Goal: Answer question/provide support: Share knowledge or assist other users

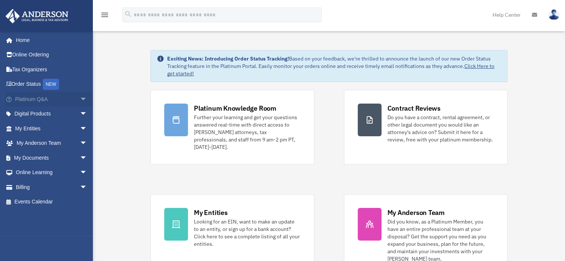
click at [51, 99] on link "Platinum Q&A arrow_drop_down" at bounding box center [51, 99] width 93 height 15
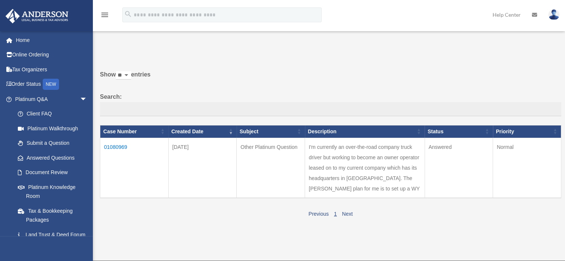
click at [113, 146] on td "01080969" at bounding box center [134, 168] width 68 height 60
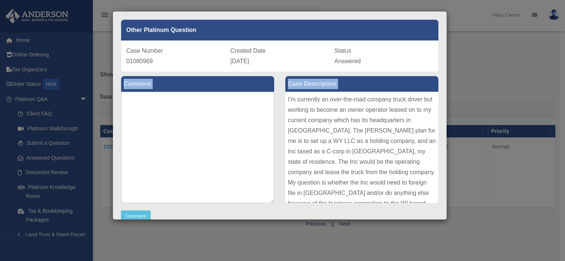
scroll to position [46, 0]
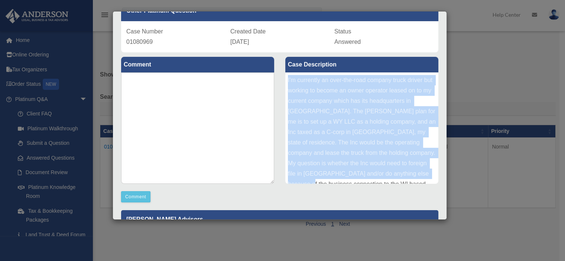
drag, startPoint x: 285, startPoint y: 126, endPoint x: 429, endPoint y: 175, distance: 152.2
click at [429, 175] on div "I'm currently an over-the-road company truck driver but working to become an ow…" at bounding box center [361, 127] width 153 height 111
copy div "I'm currently an over-the-road company truck driver but working to become an ow…"
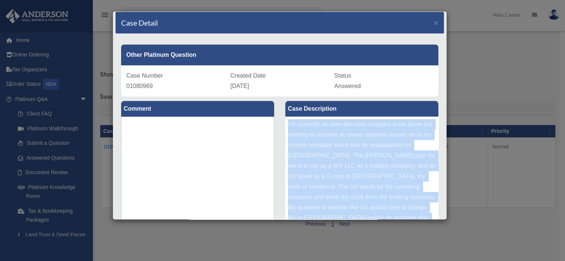
scroll to position [0, 0]
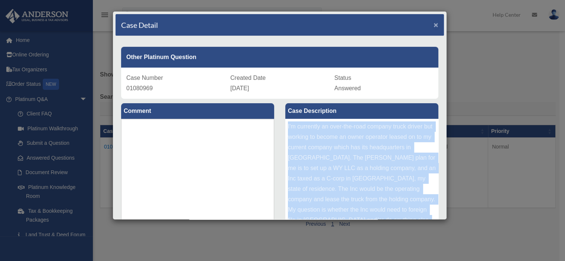
click at [433, 26] on span "×" at bounding box center [435, 24] width 5 height 9
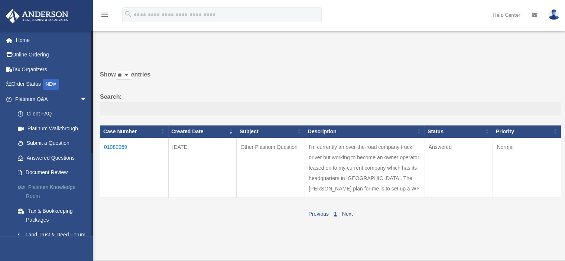
click at [59, 190] on link "Platinum Knowledge Room" at bounding box center [54, 192] width 88 height 24
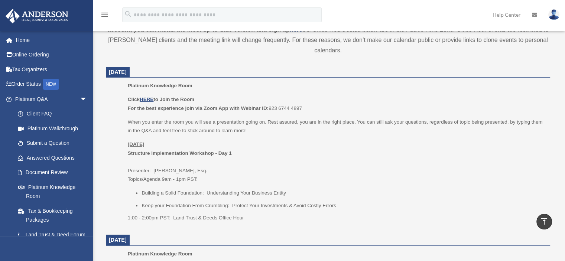
scroll to position [264, 0]
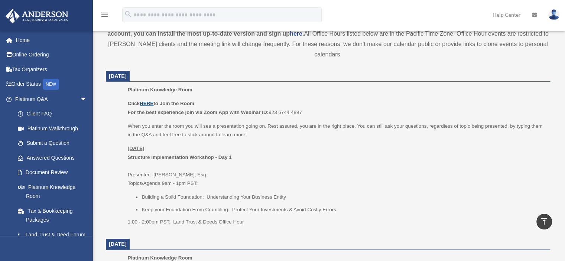
click at [147, 101] on u "HERE" at bounding box center [147, 104] width 14 height 6
